Goal: Task Accomplishment & Management: Use online tool/utility

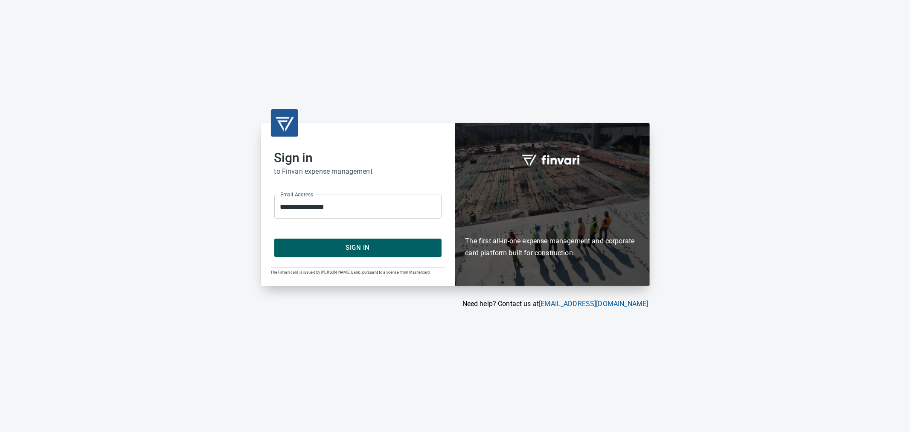
click at [374, 245] on span "Sign In" at bounding box center [358, 247] width 148 height 11
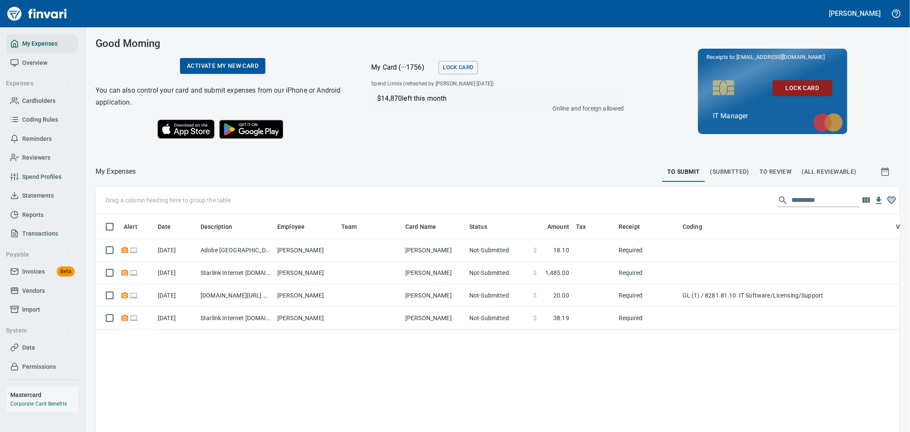
scroll to position [323, 790]
click at [38, 266] on span "Invoices" at bounding box center [33, 271] width 23 height 11
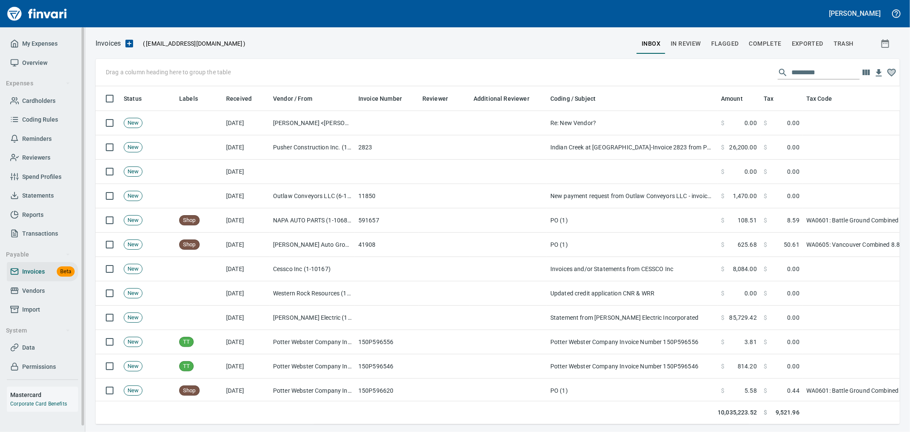
scroll to position [323, 790]
click at [765, 44] on span "Complete" at bounding box center [765, 43] width 32 height 11
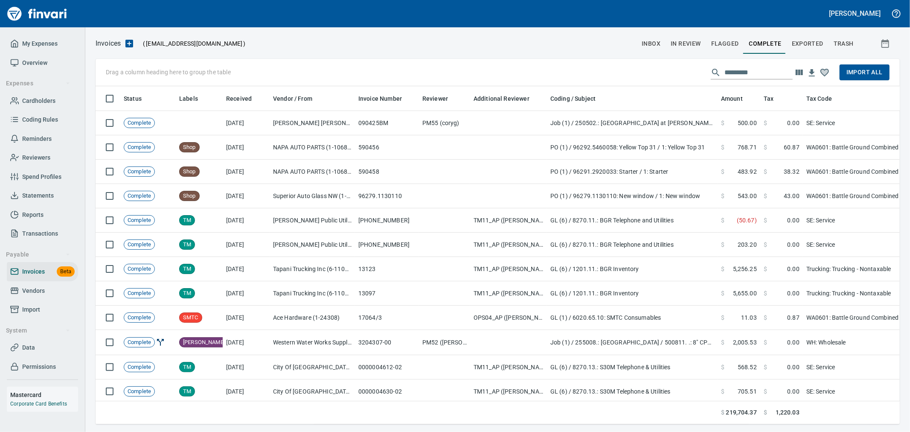
click at [759, 70] on input "text" at bounding box center [758, 73] width 68 height 14
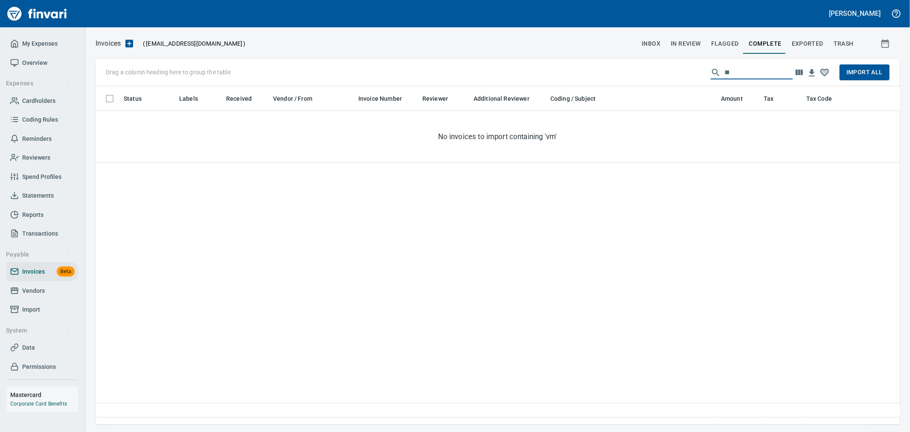
type input "***"
click at [683, 44] on span "In Review" at bounding box center [686, 43] width 30 height 11
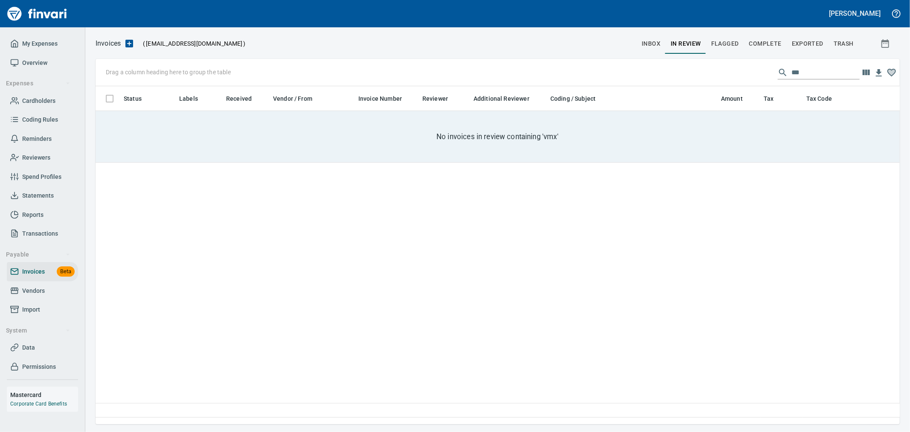
scroll to position [323, 797]
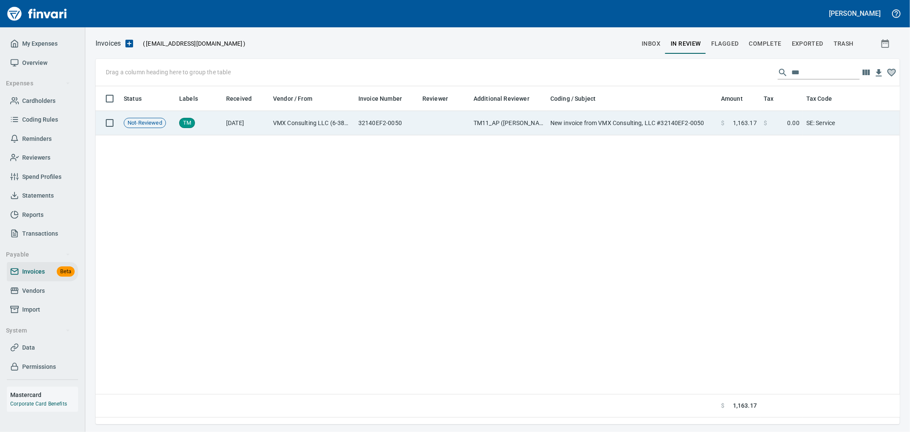
click at [689, 125] on td "New invoice from VMX Consulting, LLC #32140EF2-0050" at bounding box center [632, 123] width 171 height 24
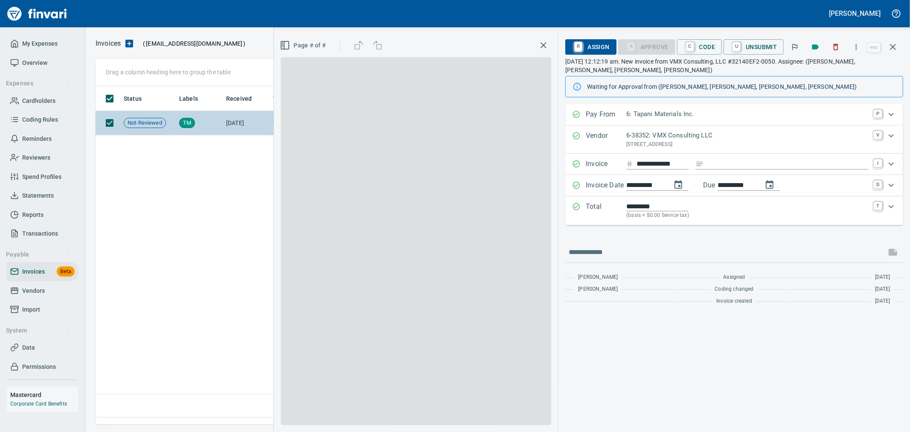
scroll to position [323, 797]
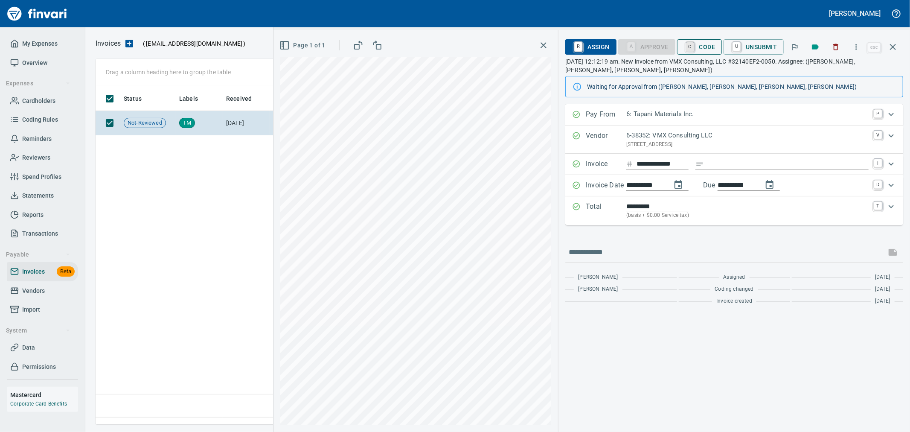
drag, startPoint x: 693, startPoint y: 44, endPoint x: 696, endPoint y: 108, distance: 64.9
click at [693, 43] on link "C" at bounding box center [690, 46] width 8 height 9
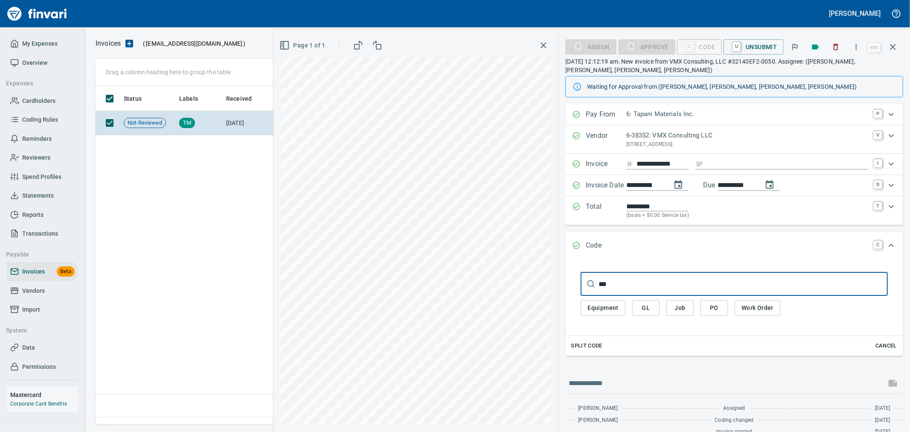
type input "****"
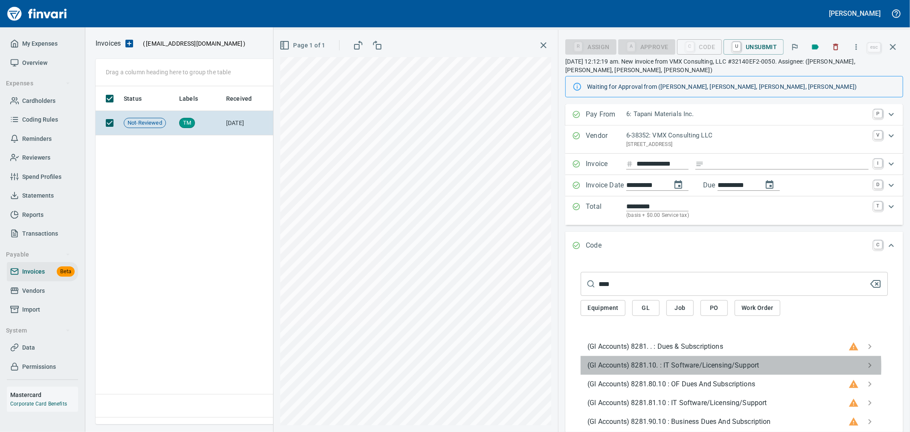
click at [687, 367] on span "(Gl Accounts) 8281.10. : IT Software/Licensing/Support" at bounding box center [727, 365] width 280 height 10
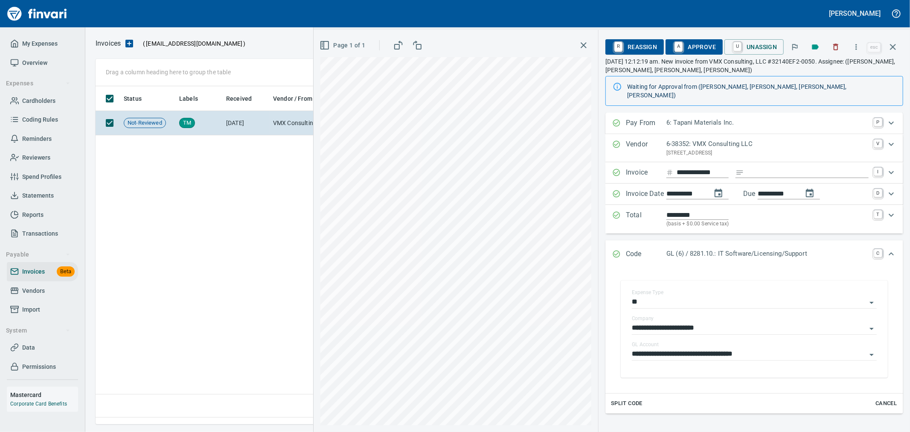
click at [688, 47] on span "A Approve" at bounding box center [694, 47] width 44 height 15
